Goal: Task Accomplishment & Management: Manage account settings

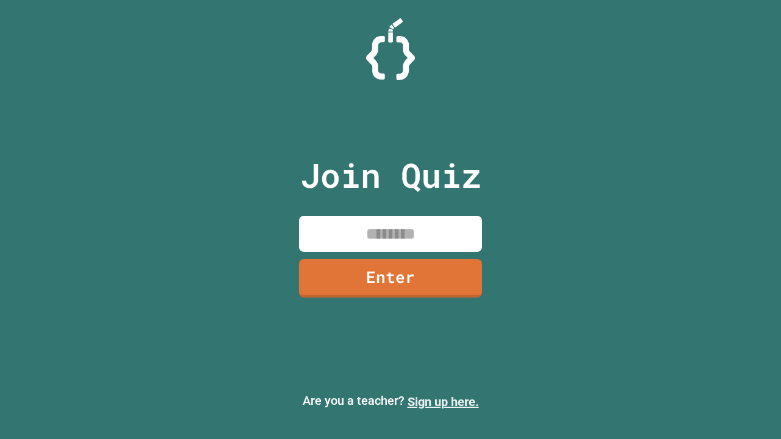
click at [443, 402] on link "Sign up here." at bounding box center [443, 402] width 71 height 15
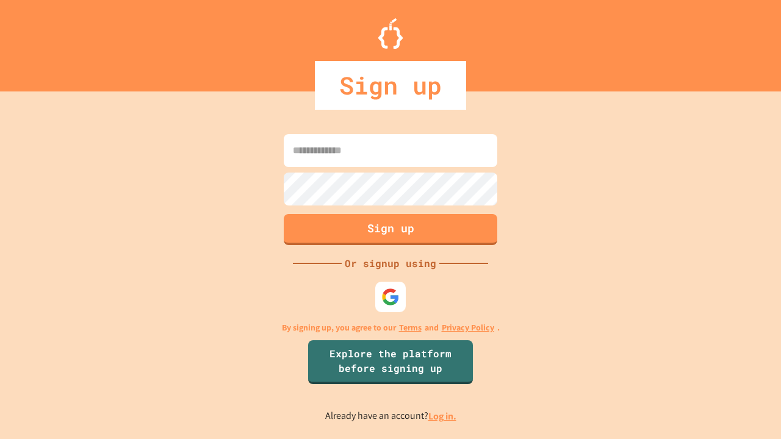
click at [443, 416] on link "Log in." at bounding box center [442, 416] width 28 height 13
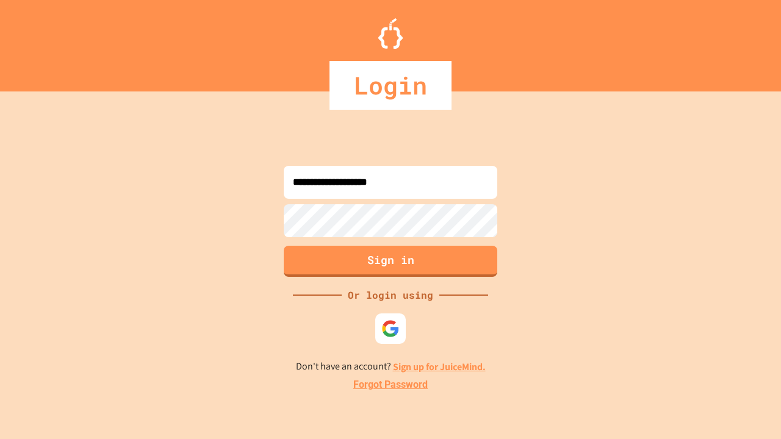
type input "**********"
